Goal: Find specific page/section: Find specific page/section

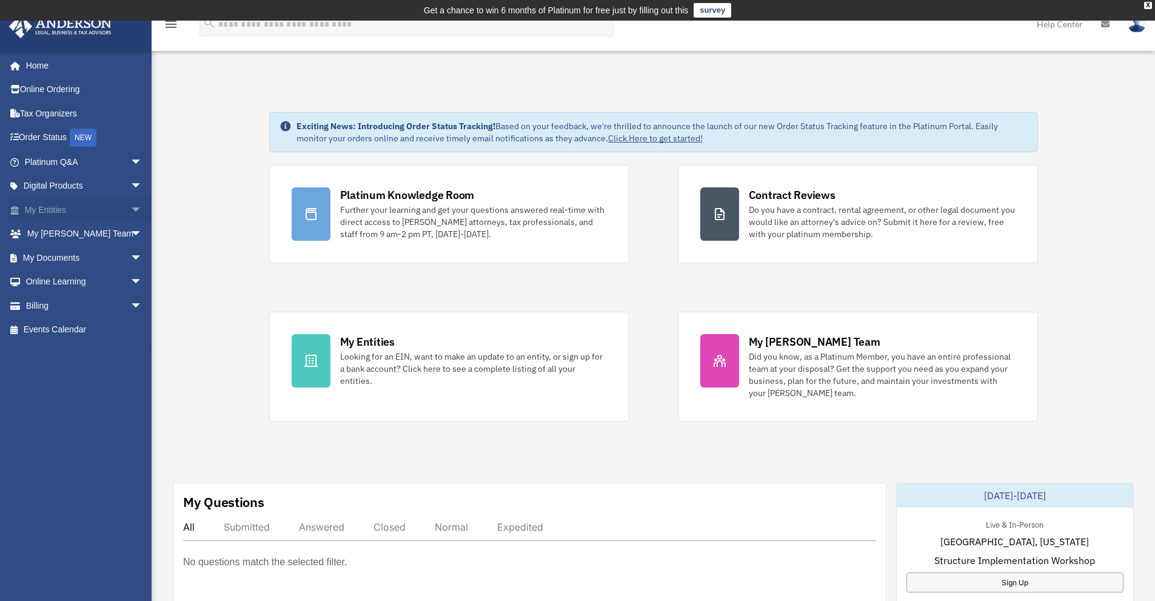
click at [76, 210] on link "My Entities arrow_drop_down" at bounding box center [84, 210] width 152 height 24
click at [130, 207] on span "arrow_drop_down" at bounding box center [142, 210] width 24 height 25
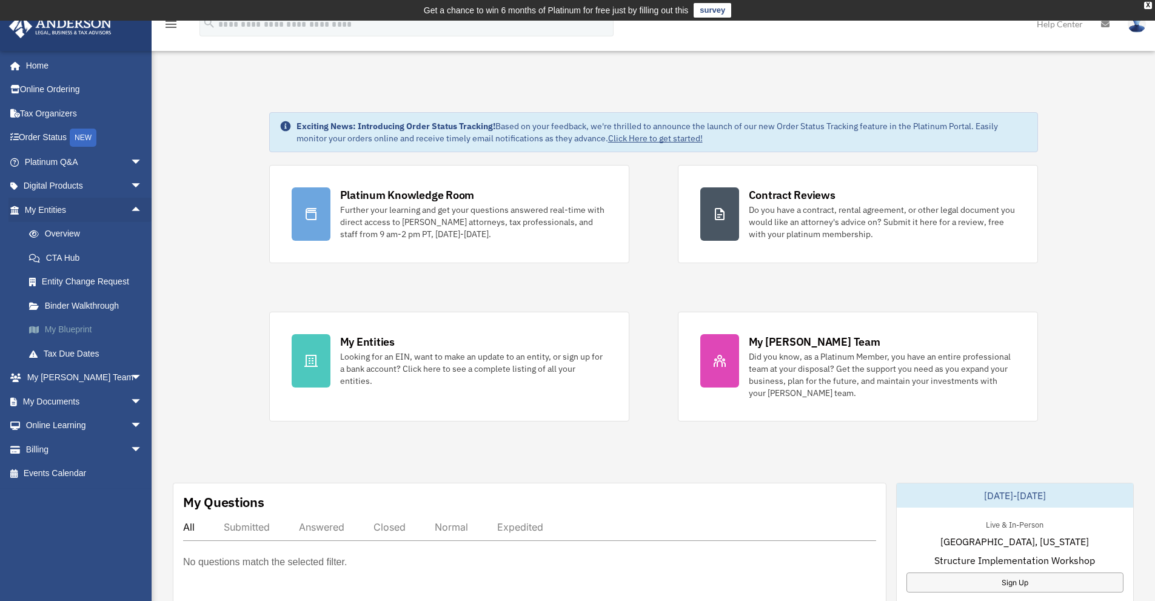
click at [78, 329] on link "My Blueprint" at bounding box center [89, 330] width 144 height 24
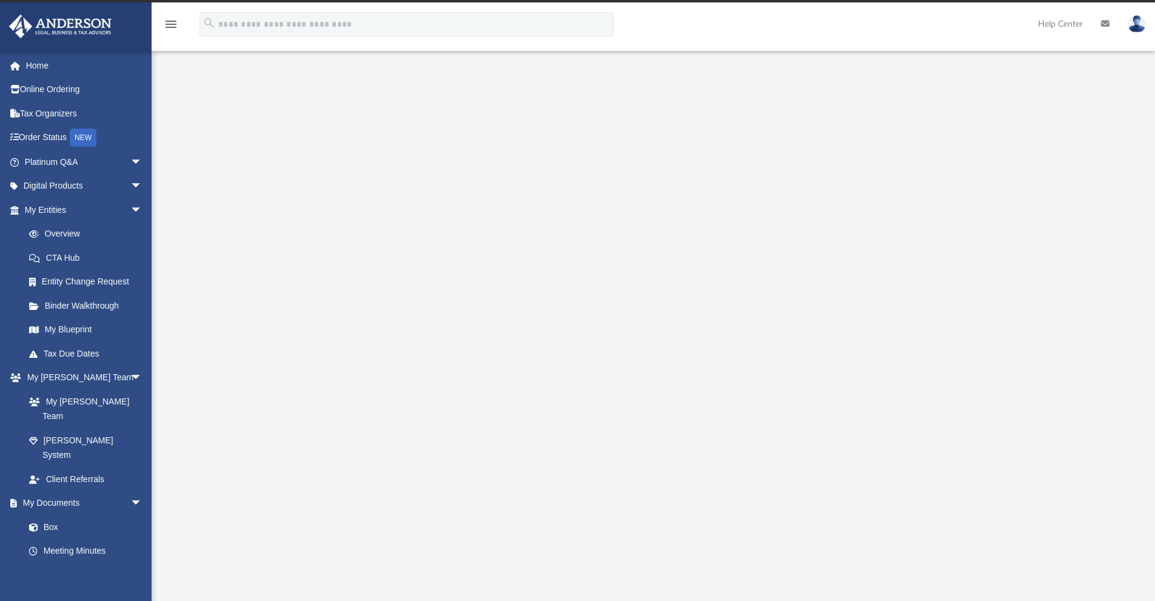
scroll to position [16, 0]
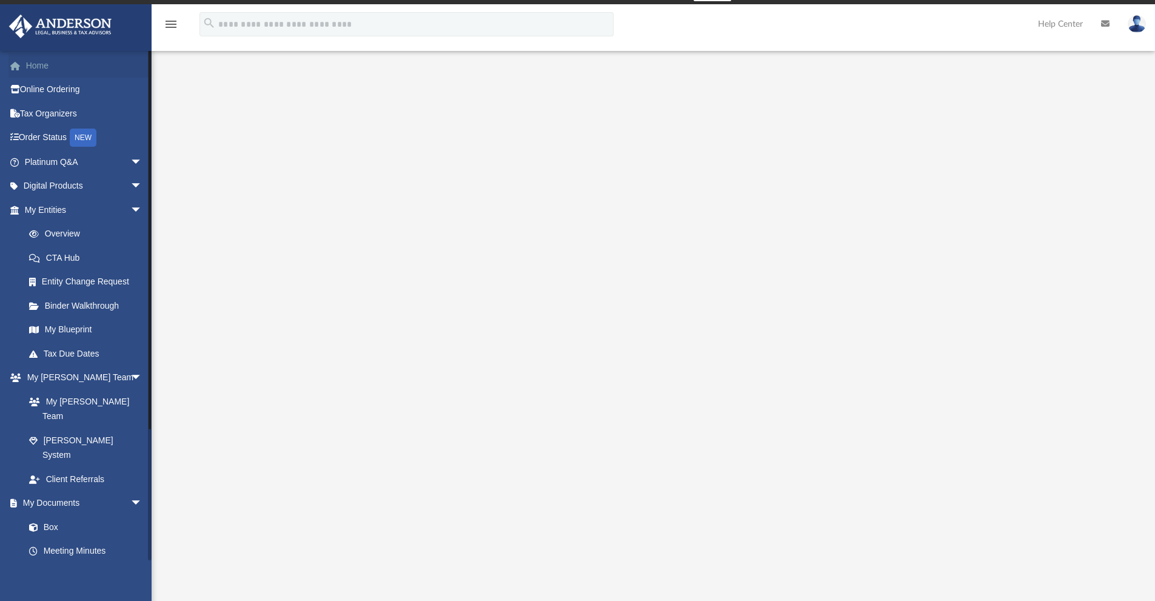
click at [45, 70] on link "Home" at bounding box center [84, 65] width 152 height 24
